Goal: Task Accomplishment & Management: Manage account settings

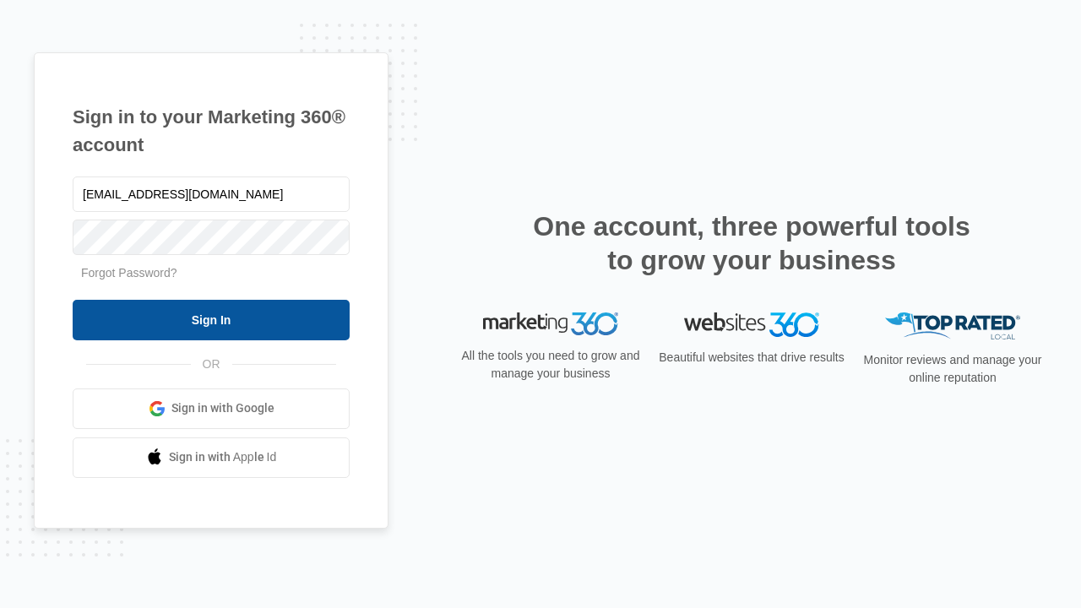
click at [211, 319] on input "Sign In" at bounding box center [211, 320] width 277 height 41
